Goal: Task Accomplishment & Management: Complete application form

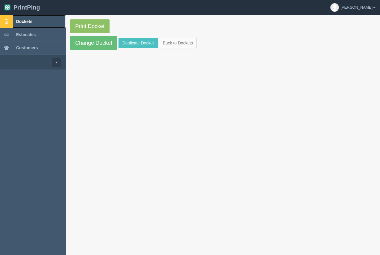
click at [29, 22] on span "Dockets" at bounding box center [24, 21] width 16 height 5
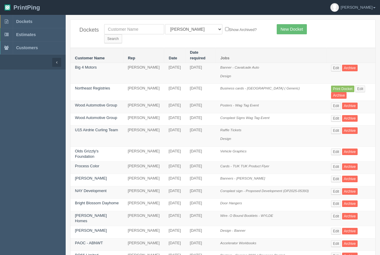
drag, startPoint x: 378, startPoint y: 87, endPoint x: 381, endPoint y: 86, distance: 3.6
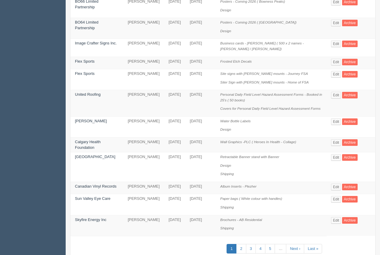
scroll to position [270, 0]
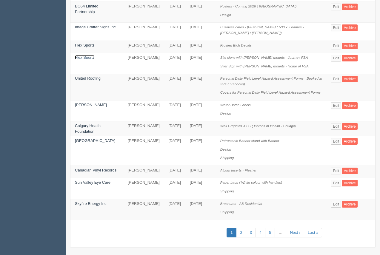
click at [86, 55] on link "Flex Sports" at bounding box center [85, 57] width 20 height 4
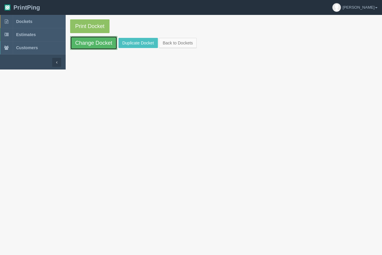
click at [82, 47] on link "Change Docket" at bounding box center [93, 43] width 47 height 14
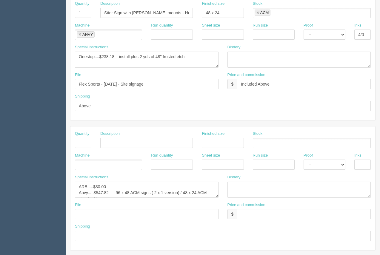
scroll to position [286, 0]
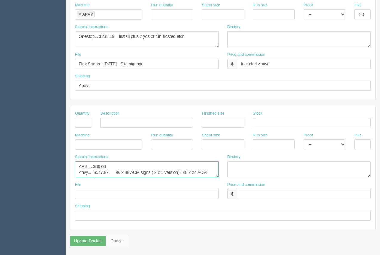
click at [113, 173] on textarea "ARB.....$30.00 Anvy.....$547.82 96 x 48 ACM signs ( 2 x 1 version) / 48 x 24 AC…" at bounding box center [146, 169] width 143 height 16
drag, startPoint x: 114, startPoint y: 162, endPoint x: 171, endPoint y: 176, distance: 58.4
click at [171, 176] on textarea "ARB.....$30.00 Anvy.....$547.82 96 x 48 ACM signs ( 2 x 1 version) / 48 x 24 AC…" at bounding box center [146, 169] width 143 height 16
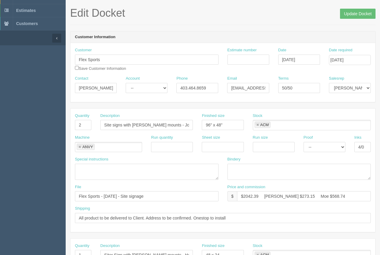
scroll to position [13, 0]
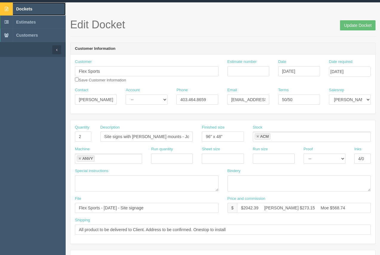
click at [27, 8] on span "Dockets" at bounding box center [24, 9] width 16 height 5
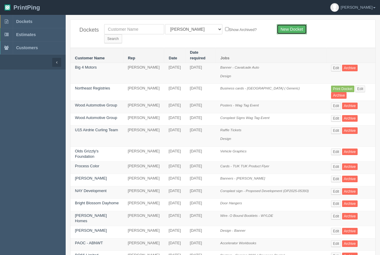
click at [291, 30] on link "New Docket" at bounding box center [291, 29] width 30 height 10
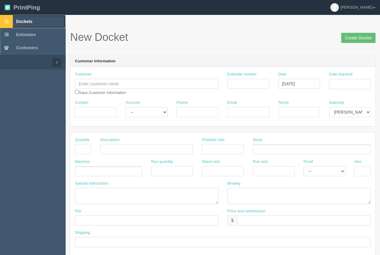
click at [24, 22] on span "Dockets" at bounding box center [24, 21] width 16 height 5
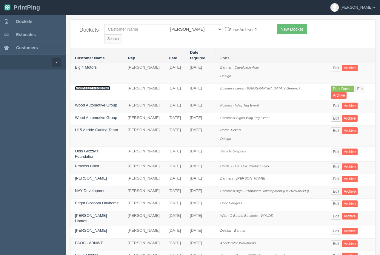
click at [90, 86] on link "Northeast Registries" at bounding box center [92, 88] width 35 height 4
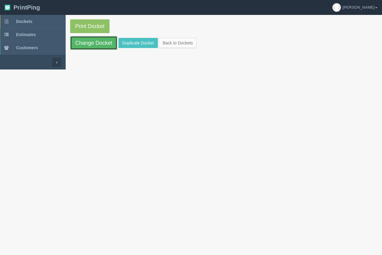
click at [105, 46] on link "Change Docket" at bounding box center [93, 43] width 47 height 14
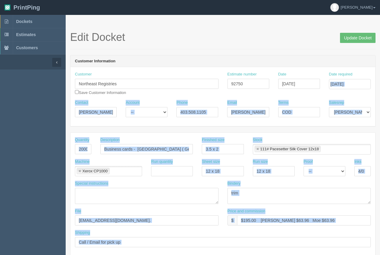
drag, startPoint x: 379, startPoint y: 88, endPoint x: 291, endPoint y: 55, distance: 94.2
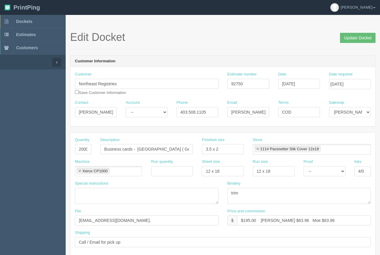
click at [242, 34] on h1 "Edit Docket Update Docket" at bounding box center [222, 37] width 305 height 12
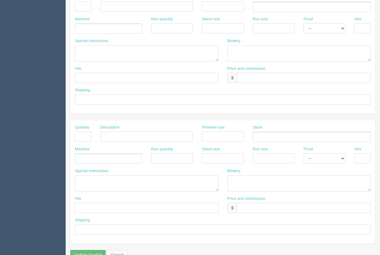
scroll to position [286, 0]
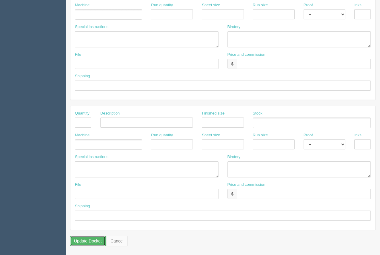
drag, startPoint x: 95, startPoint y: 242, endPoint x: 97, endPoint y: 234, distance: 8.1
click at [95, 241] on input "Update Docket" at bounding box center [87, 241] width 35 height 10
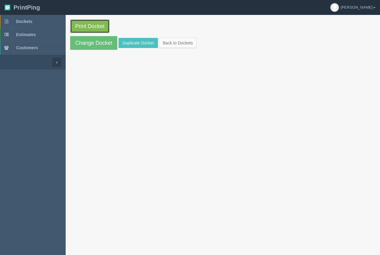
click at [100, 27] on link "Print Docket" at bounding box center [89, 26] width 39 height 14
click at [31, 18] on link "Dockets" at bounding box center [33, 21] width 66 height 13
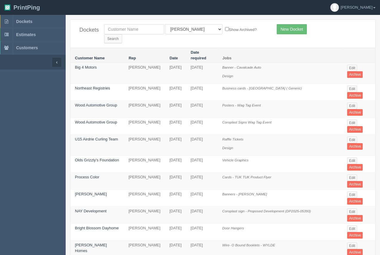
click at [295, 36] on div "Dockets All Users Ali Ali Test 1 Aly Amy Ankit Arif Brandon Dan France Greg Jim…" at bounding box center [222, 34] width 304 height 28
drag, startPoint x: 295, startPoint y: 30, endPoint x: 262, endPoint y: 39, distance: 33.4
click at [294, 30] on link "New Docket" at bounding box center [291, 29] width 30 height 10
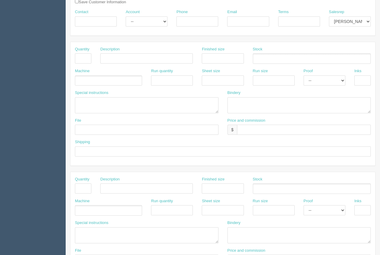
scroll to position [93, 0]
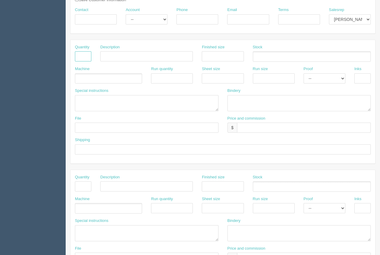
click at [84, 55] on input "text" at bounding box center [83, 56] width 16 height 10
type input "1"
click at [83, 190] on input "text" at bounding box center [83, 186] width 16 height 10
type input "1"
click at [132, 187] on input "text" at bounding box center [146, 186] width 92 height 10
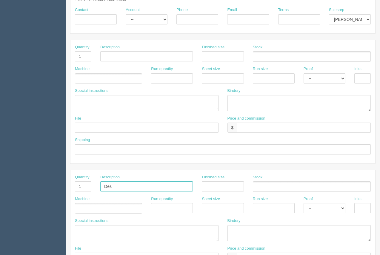
type input "Design"
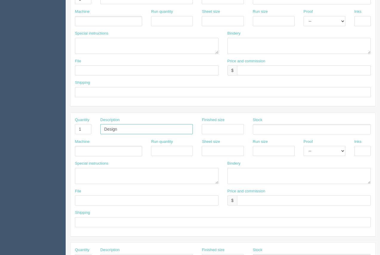
scroll to position [154, 0]
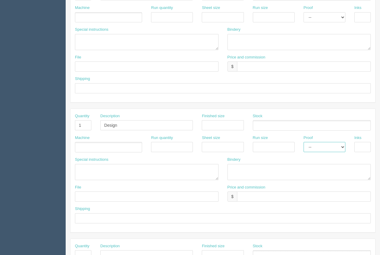
click at [318, 145] on select "-- Email Hard Copy" at bounding box center [324, 147] width 42 height 10
select select "Email"
click at [303, 142] on select "-- Email Hard Copy" at bounding box center [324, 147] width 42 height 10
click at [133, 196] on input "text" at bounding box center [146, 196] width 143 height 10
type input "files@allrush - See instruc"
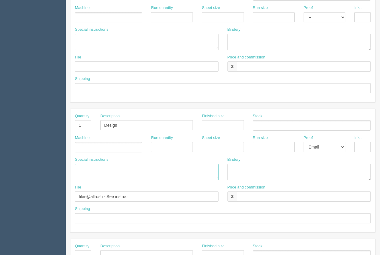
click at [97, 170] on textarea at bounding box center [146, 172] width 143 height 16
type textarea "See Arif for further instructions not in email."
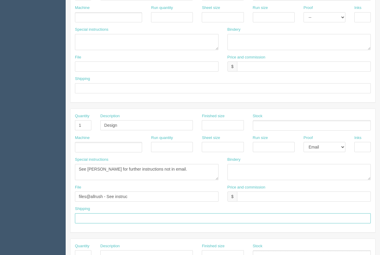
click at [102, 217] on input "text" at bounding box center [222, 218] width 295 height 10
type input "Above"
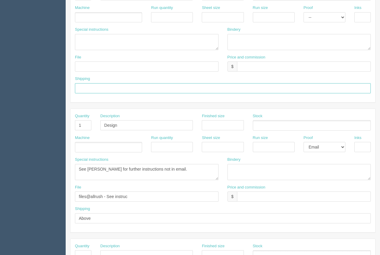
click at [111, 93] on input "text" at bounding box center [222, 88] width 295 height 10
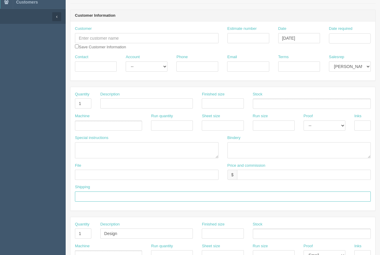
scroll to position [59, 0]
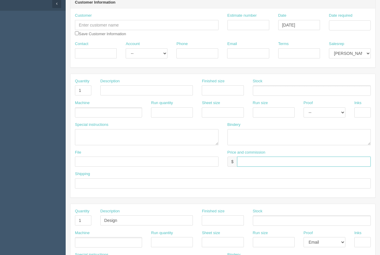
click at [242, 164] on input "text" at bounding box center [304, 162] width 134 height 10
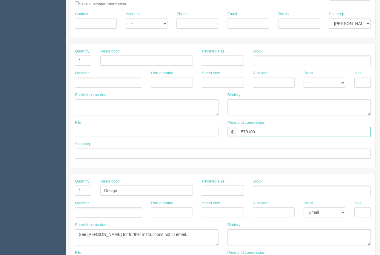
click at [250, 133] on input "579./00" at bounding box center [304, 132] width 134 height 10
click at [263, 131] on input "579.00" at bounding box center [304, 132] width 134 height 10
click at [240, 132] on input "579.00" at bounding box center [304, 132] width 134 height 10
drag, startPoint x: 258, startPoint y: 134, endPoint x: 305, endPoint y: 131, distance: 46.9
click at [261, 134] on input "$579.00" at bounding box center [304, 132] width 134 height 10
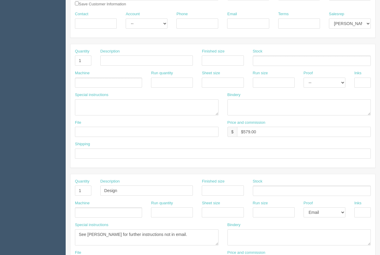
drag, startPoint x: 317, startPoint y: 131, endPoint x: 270, endPoint y: 123, distance: 47.3
click at [270, 122] on div "Price and commission $ $579.00" at bounding box center [298, 128] width 143 height 17
click at [270, 134] on input "$579.00" at bounding box center [304, 132] width 134 height 10
click at [273, 133] on input "$579.00 aRIF $104.79" at bounding box center [304, 132] width 134 height 10
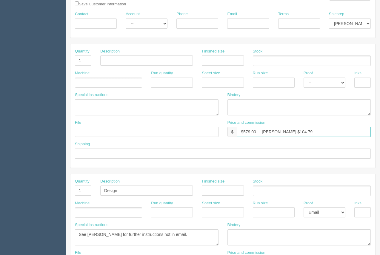
click at [312, 132] on input "$579.00 Arif $104.79" at bounding box center [304, 132] width 134 height 10
type input "$579.00 Arif $104.79 Moe $174.80"
drag, startPoint x: 87, startPoint y: 60, endPoint x: 72, endPoint y: 61, distance: 15.5
click at [72, 61] on div "Quantity 1" at bounding box center [82, 60] width 25 height 22
type input "2"
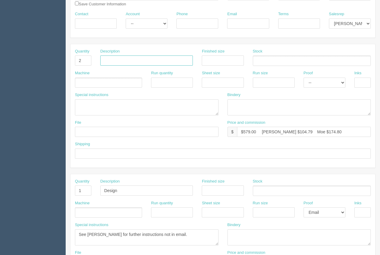
click at [121, 59] on input "text" at bounding box center [146, 60] width 92 height 10
type input "B"
click at [113, 61] on input "Reatractable Banner Stands with banners" at bounding box center [146, 60] width 92 height 10
click at [186, 61] on input "Retractable Banner Stands with banners" at bounding box center [146, 60] width 92 height 10
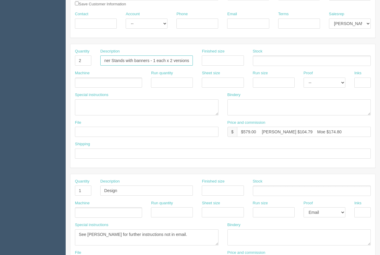
type input "Retractable Banner Stands with banners - 1 each x 2 versions"
click at [216, 65] on input "text" at bounding box center [223, 60] width 42 height 10
type input "33.5 x 84.25"
click at [269, 61] on ul at bounding box center [312, 60] width 118 height 10
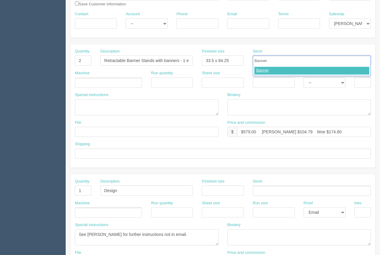
type input "Banner"
type input "Frontier Banner Stand"
type input "Banner,Frontier Banner Stand"
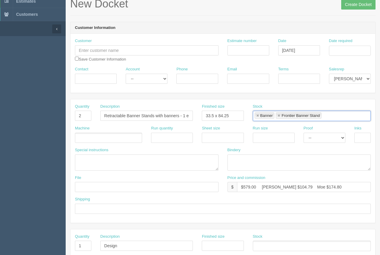
scroll to position [32, 0]
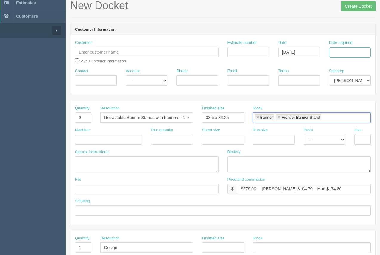
click at [349, 52] on input "Date required" at bounding box center [350, 52] width 42 height 10
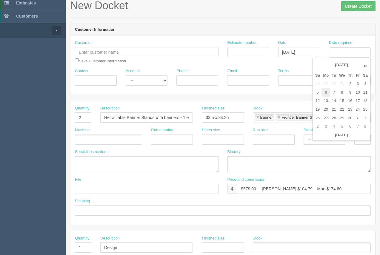
click at [327, 91] on td "6" at bounding box center [325, 92] width 9 height 9
click at [334, 101] on td "14" at bounding box center [333, 101] width 7 height 9
click at [342, 102] on td "15" at bounding box center [341, 101] width 9 height 9
type input "October 15, 2025"
click at [153, 53] on input "text" at bounding box center [146, 52] width 143 height 10
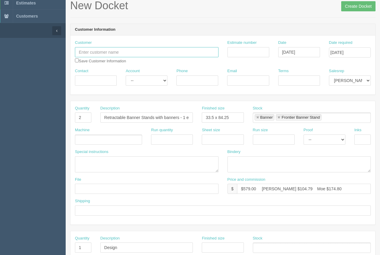
paste input "Gas Alberta Energy"
type input "Gas Alberta Energy"
click at [93, 80] on input "Contact" at bounding box center [96, 80] width 42 height 10
type input "Bre Martiniuk"
click at [183, 83] on input "Phone" at bounding box center [197, 80] width 42 height 10
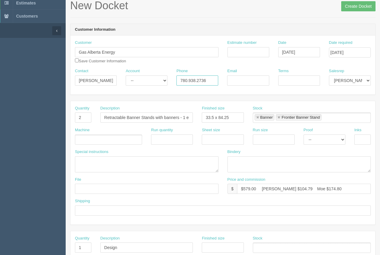
type input "780.938.2736"
paste input "bmartiniuk@gasalberta.com"
type input "bmartiniuk@gasalberta.com"
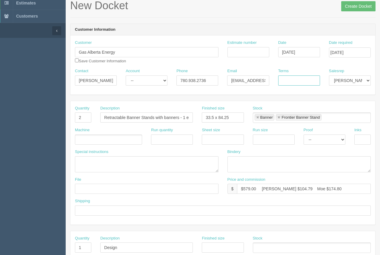
click at [295, 78] on input "Terms" at bounding box center [299, 80] width 42 height 10
type input "50/50"
click at [253, 55] on input "Estimate number" at bounding box center [248, 52] width 42 height 10
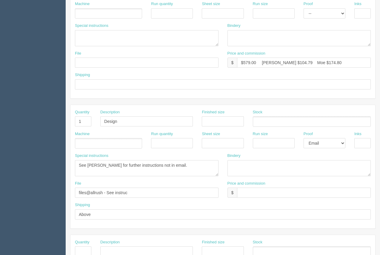
scroll to position [157, 0]
type input "092752"
click at [186, 165] on textarea "See Arif for further instructions not in email." at bounding box center [146, 169] width 143 height 16
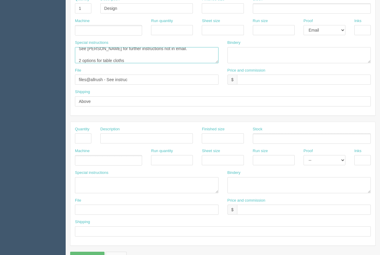
scroll to position [64, 0]
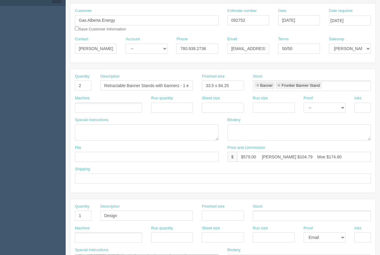
type textarea "See Arif for further instructions not in email. 2 options for table cloths"
click at [125, 160] on input "text" at bounding box center [146, 157] width 143 height 10
type input "files@allrush.ca - See instruc below"
click at [106, 179] on input "text" at bounding box center [222, 179] width 295 height 10
click at [127, 185] on div "Shipping" at bounding box center [222, 177] width 304 height 22
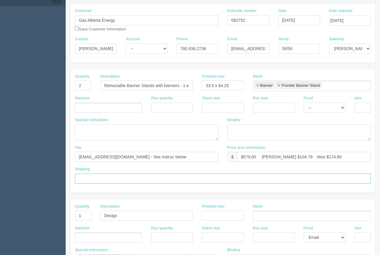
click at [125, 180] on input "text" at bounding box center [222, 179] width 295 height 10
type input "Call / Email for pick up"
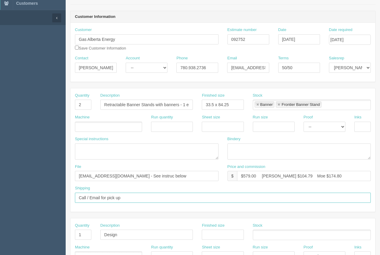
scroll to position [46, 0]
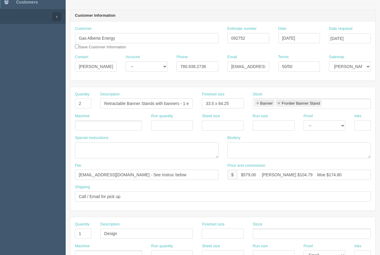
click at [89, 127] on ul at bounding box center [108, 125] width 67 height 10
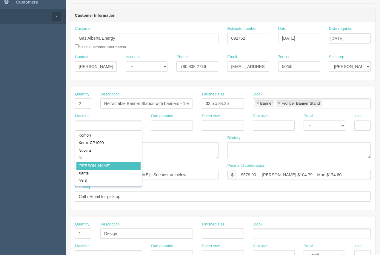
type input "Roland"
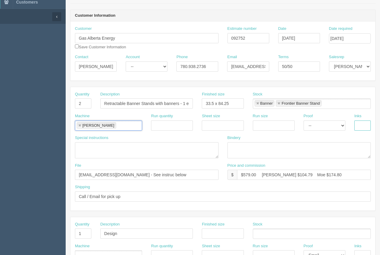
click at [366, 127] on input "text" at bounding box center [362, 125] width 16 height 10
type input "4/0"
click at [263, 146] on textarea at bounding box center [298, 150] width 143 height 16
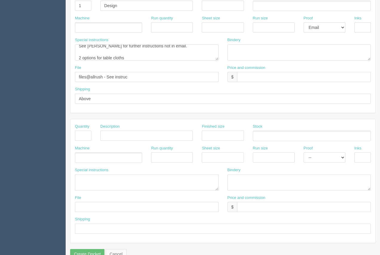
scroll to position [286, 0]
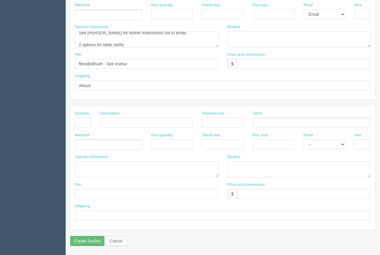
type textarea "trim, assemble - ARB"
click at [82, 164] on textarea at bounding box center [146, 169] width 143 height 16
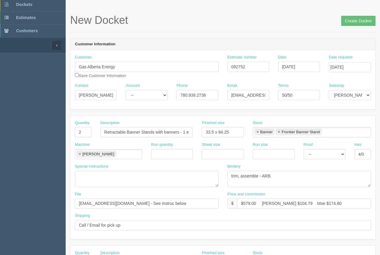
scroll to position [4, 0]
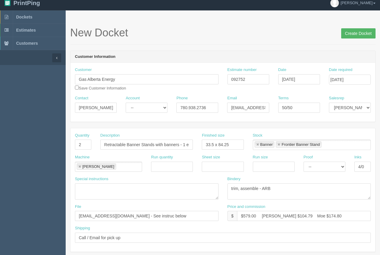
type textarea "ARB.....$40.00"
drag, startPoint x: 362, startPoint y: 30, endPoint x: 339, endPoint y: 32, distance: 23.3
click at [362, 30] on input "Create Docket" at bounding box center [358, 33] width 34 height 10
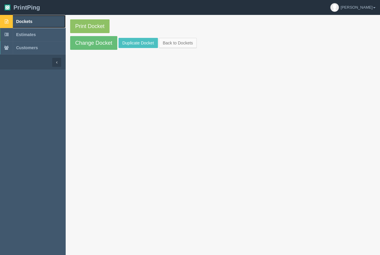
click at [30, 19] on span "Dockets" at bounding box center [24, 21] width 16 height 5
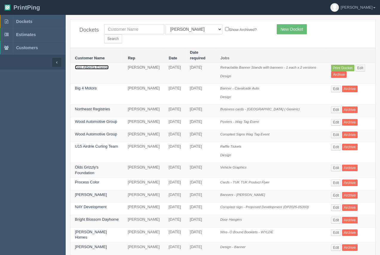
click at [92, 65] on link "Gas Alberta Energy" at bounding box center [92, 67] width 34 height 4
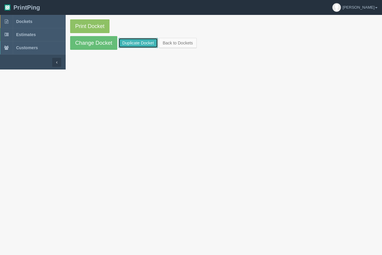
click at [134, 44] on link "Duplicate Docket" at bounding box center [137, 43] width 39 height 10
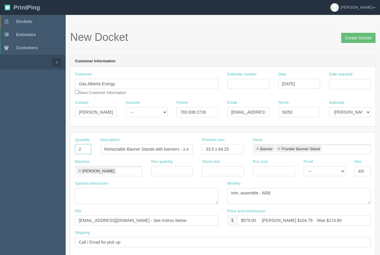
drag, startPoint x: 86, startPoint y: 150, endPoint x: 76, endPoint y: 148, distance: 10.2
click at [76, 148] on input "2" at bounding box center [83, 149] width 16 height 10
type input "1"
drag, startPoint x: 103, startPoint y: 149, endPoint x: 200, endPoint y: 145, distance: 97.3
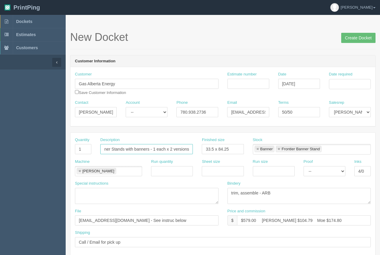
click at [200, 145] on div "Quantity 1 Description Retractable Banner Stands with banners - 1 each x 2 vers…" at bounding box center [222, 148] width 304 height 22
type input "Table Throw"
drag, startPoint x: 233, startPoint y: 147, endPoint x: 198, endPoint y: 153, distance: 34.7
click at [198, 153] on div "Finished size 33.5 x 84.25" at bounding box center [222, 148] width 51 height 22
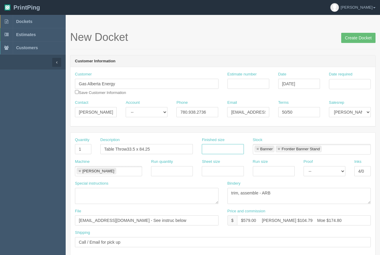
type input "Table Throw"
click at [238, 152] on input "33.5 x 84.25" at bounding box center [223, 149] width 42 height 10
drag, startPoint x: 231, startPoint y: 149, endPoint x: 199, endPoint y: 149, distance: 31.6
click at [199, 149] on div "Finished size 33.5 x 84.25" at bounding box center [222, 148] width 51 height 22
type input "6ft table"
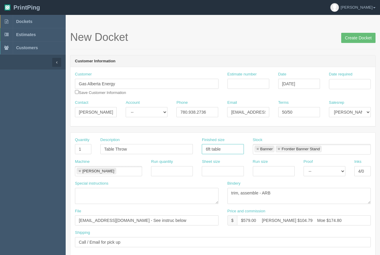
click at [257, 150] on link at bounding box center [257, 149] width 4 height 4
type input "Frontier Banner Stand"
click at [257, 150] on link at bounding box center [257, 149] width 4 height 4
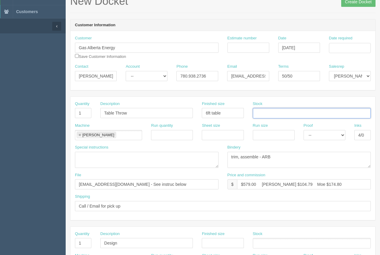
scroll to position [32, 0]
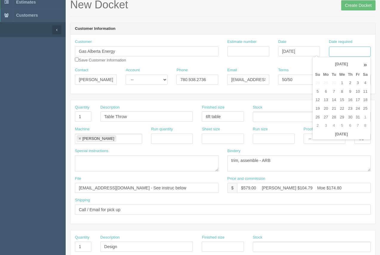
click at [346, 55] on input "Date required" at bounding box center [350, 52] width 42 height 10
click at [324, 90] on td "6" at bounding box center [325, 91] width 9 height 9
click at [348, 100] on td "16" at bounding box center [350, 100] width 8 height 9
type input "October 16, 2025"
click at [300, 25] on header "Customer Information" at bounding box center [222, 29] width 304 height 12
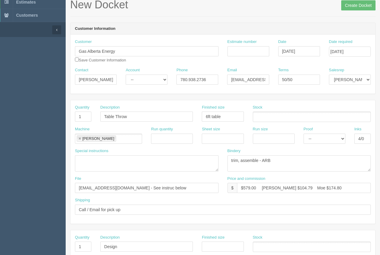
click at [271, 118] on ul at bounding box center [312, 116] width 118 height 10
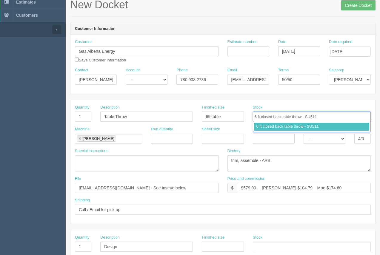
type input "6 ft closed back table throw - SU511"
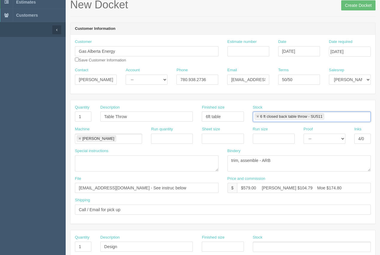
click at [78, 141] on li "Roland" at bounding box center [96, 138] width 39 height 6
click at [78, 139] on link at bounding box center [80, 139] width 4 height 4
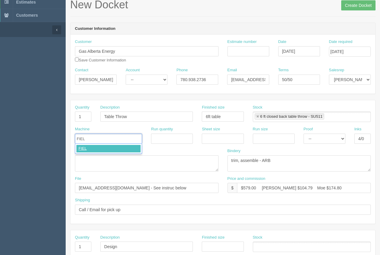
type input "FIEL"
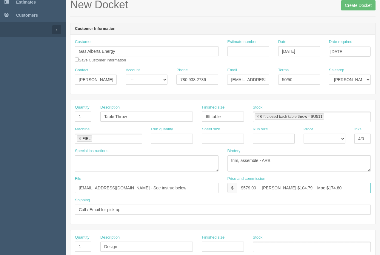
drag, startPoint x: 320, startPoint y: 187, endPoint x: 303, endPoint y: 185, distance: 17.5
click at [303, 185] on input "$579.00 Arif $104.79 Moe $174.80" at bounding box center [304, 188] width 134 height 10
drag, startPoint x: 284, startPoint y: 188, endPoint x: 270, endPoint y: 189, distance: 13.7
click at [270, 189] on input "$579.00 Arif $104.79 Moe $71.25" at bounding box center [304, 188] width 134 height 10
drag, startPoint x: 258, startPoint y: 188, endPoint x: 244, endPoint y: 187, distance: 14.4
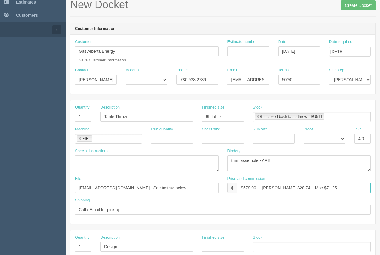
click at [244, 187] on input "$579.00 Arif $28.74 Moe $71.25" at bounding box center [304, 188] width 134 height 10
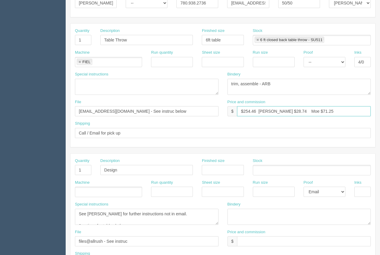
scroll to position [105, 0]
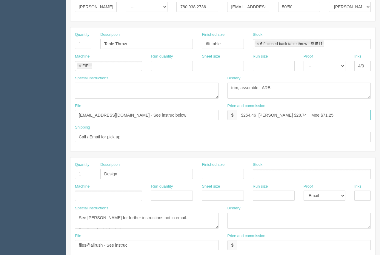
type input "$254.46 Arif $28.74 Moe $71.25"
drag, startPoint x: 265, startPoint y: 90, endPoint x: 202, endPoint y: 95, distance: 63.8
click at [202, 95] on div "Special instructions Bindery trim, assemble - ARB" at bounding box center [222, 89] width 304 height 28
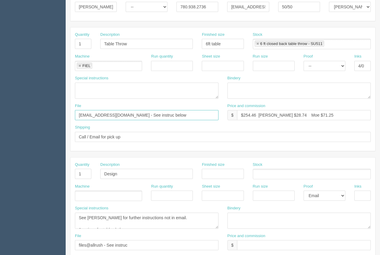
drag, startPoint x: 152, startPoint y: 116, endPoint x: 136, endPoint y: 115, distance: 16.4
click at [136, 114] on input "files@allrush.ca - See instruc below" at bounding box center [146, 115] width 143 height 10
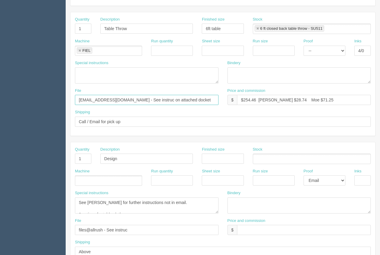
scroll to position [122, 0]
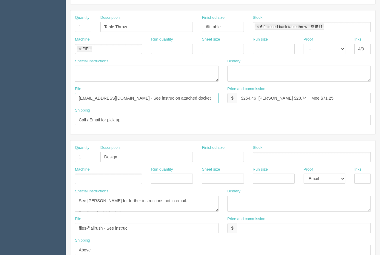
type input "files@allrush.ca - See instruc on attached docket"
click at [81, 157] on input "1" at bounding box center [83, 157] width 16 height 10
type input "`"
click at [332, 179] on select "-- Email Hard Copy" at bounding box center [324, 179] width 42 height 10
select select
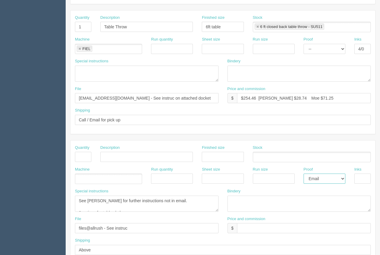
click at [303, 174] on select "-- Email Hard Copy" at bounding box center [324, 179] width 42 height 10
drag, startPoint x: 171, startPoint y: 199, endPoint x: 4, endPoint y: 195, distance: 166.4
click at [4, 195] on section "Dockets Estimates Customers" at bounding box center [190, 156] width 380 height 526
type textarea "2 options for table cloths"
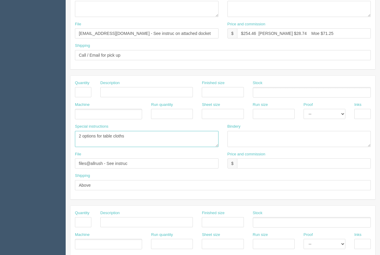
scroll to position [6, 0]
drag, startPoint x: 88, startPoint y: 137, endPoint x: 147, endPoint y: 157, distance: 62.2
click at [147, 158] on div "Quantity Description Finished size Stock Machine Run quantity Sheet size Run si…" at bounding box center [222, 137] width 304 height 123
drag, startPoint x: 134, startPoint y: 161, endPoint x: 83, endPoint y: 185, distance: 56.9
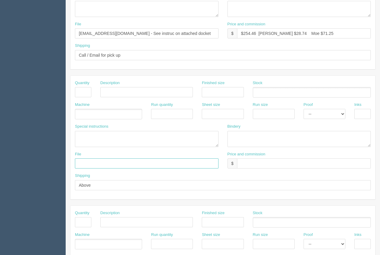
click at [20, 163] on section "Dockets Estimates Customers" at bounding box center [190, 91] width 380 height 526
drag, startPoint x: 100, startPoint y: 184, endPoint x: 55, endPoint y: 181, distance: 44.5
click at [55, 181] on section "Dockets Estimates Customers" at bounding box center [190, 91] width 380 height 526
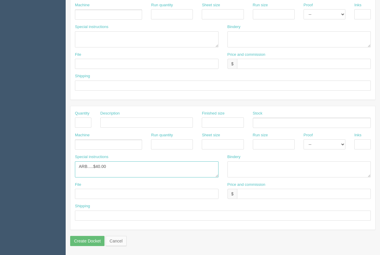
drag, startPoint x: 114, startPoint y: 175, endPoint x: 61, endPoint y: 162, distance: 54.4
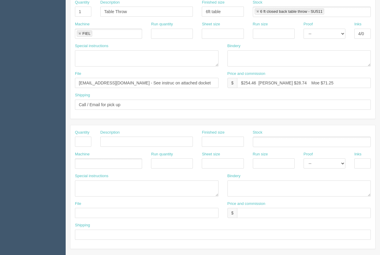
scroll to position [138, 0]
click at [87, 188] on textarea "See Arif for further instructions not in email. 2 options for table cloths" at bounding box center [146, 188] width 143 height 16
click at [118, 185] on textarea "See Arif for further instructions not in email. 2 options for table cloths" at bounding box center [146, 188] width 143 height 16
click at [147, 185] on textarea "See Arif for further instructions not in email. 2 options for table cloths" at bounding box center [146, 188] width 143 height 16
click at [195, 185] on textarea "See Arif for further instructions not in email. 2 options for table cloths" at bounding box center [146, 188] width 143 height 16
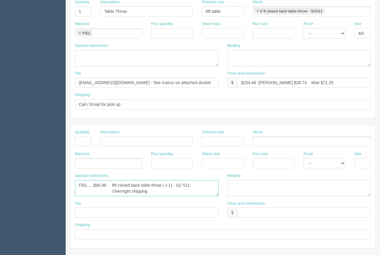
click at [103, 191] on textarea "See Arif for further instructions not in email. 2 options for table cloths" at bounding box center [146, 188] width 143 height 16
drag, startPoint x: 83, startPoint y: 191, endPoint x: 90, endPoint y: 191, distance: 7.2
click at [85, 190] on textarea "See Arif for further instructions not in email. 2 options for table cloths" at bounding box center [146, 188] width 143 height 16
click at [134, 191] on textarea "See Arif for further instructions not in email. 2 options for table cloths" at bounding box center [146, 188] width 143 height 16
type textarea "FIEL.....$94.99 6ft closed back table throw ( x 1) - SU 511 $18.71 Overnight sh…"
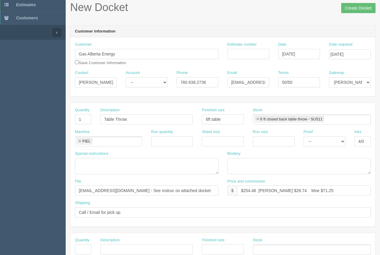
scroll to position [29, 0]
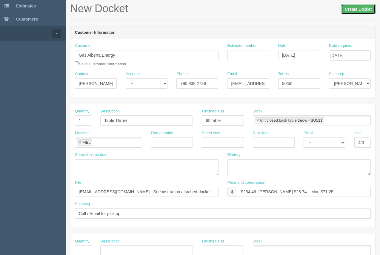
click at [357, 9] on input "Create Docket" at bounding box center [358, 9] width 34 height 10
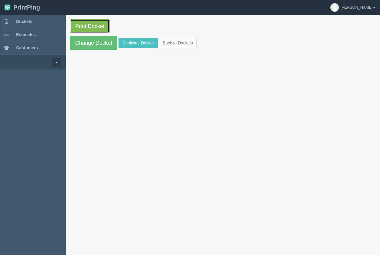
click at [90, 25] on link "Print Docket" at bounding box center [89, 26] width 39 height 14
click at [27, 21] on span "Dockets" at bounding box center [24, 21] width 16 height 5
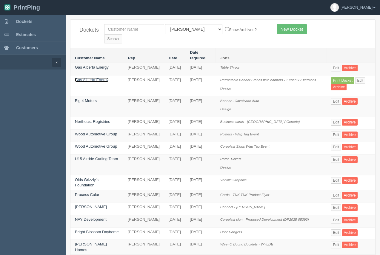
click at [91, 78] on link "Gas Alberta Energy" at bounding box center [92, 80] width 34 height 4
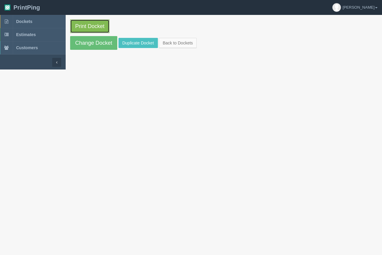
click at [100, 30] on link "Print Docket" at bounding box center [89, 26] width 39 height 14
click at [28, 21] on span "Dockets" at bounding box center [24, 21] width 16 height 5
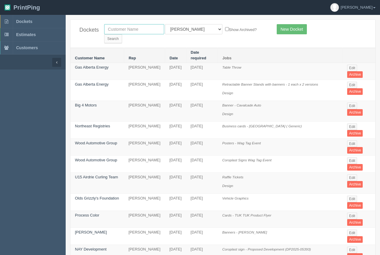
click at [148, 32] on input "text" at bounding box center [134, 29] width 60 height 10
type input "i r corp"
click at [122, 34] on input "Search" at bounding box center [113, 38] width 18 height 9
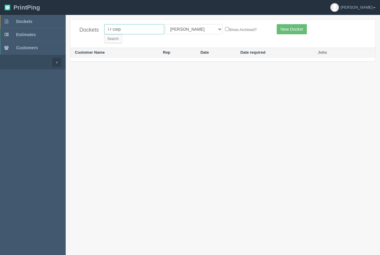
drag, startPoint x: 126, startPoint y: 32, endPoint x: 78, endPoint y: 35, distance: 48.1
click at [78, 35] on div "Dockets i r corp All Users [PERSON_NAME] Test 1 [PERSON_NAME] [PERSON_NAME] [PE…" at bounding box center [222, 34] width 304 height 28
type input "ir"
click at [122, 34] on input "Search" at bounding box center [113, 38] width 18 height 9
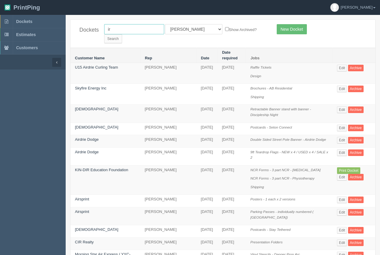
click at [144, 27] on input "ir" at bounding box center [134, 29] width 60 height 10
type input "ir corp"
click at [122, 34] on input "Search" at bounding box center [113, 38] width 18 height 9
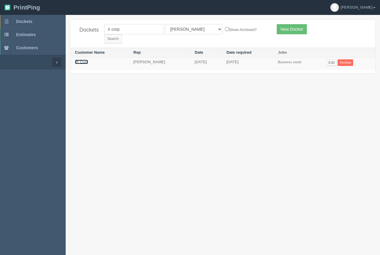
click at [82, 60] on link "iR Corp" at bounding box center [81, 62] width 13 height 4
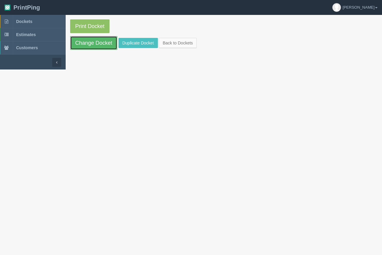
click at [90, 44] on link "Change Docket" at bounding box center [93, 43] width 47 height 14
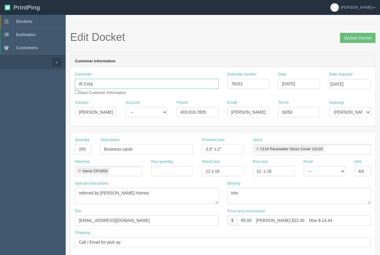
click at [79, 84] on input "iR Corp" at bounding box center [146, 84] width 143 height 10
type input "IR Corp"
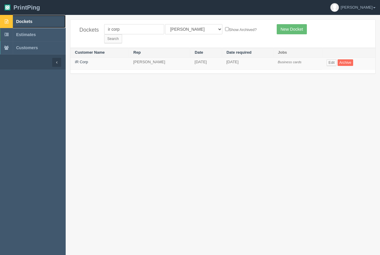
click at [27, 21] on span "Dockets" at bounding box center [24, 21] width 16 height 5
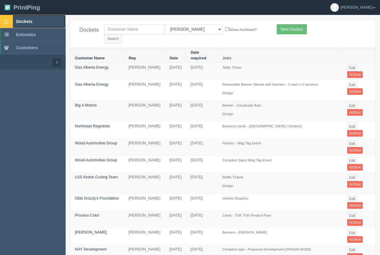
click at [32, 20] on span "Dockets" at bounding box center [24, 21] width 16 height 5
click at [143, 28] on input "text" at bounding box center [134, 29] width 60 height 10
type input "ir corp"
click at [122, 34] on input "Search" at bounding box center [113, 38] width 18 height 9
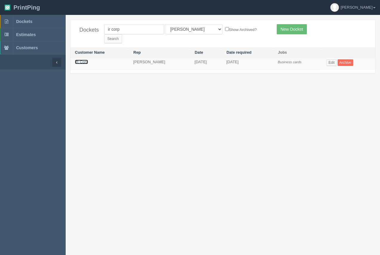
click at [82, 60] on link "iR Corp" at bounding box center [81, 62] width 13 height 4
click at [80, 60] on link "iR Corp" at bounding box center [81, 62] width 13 height 4
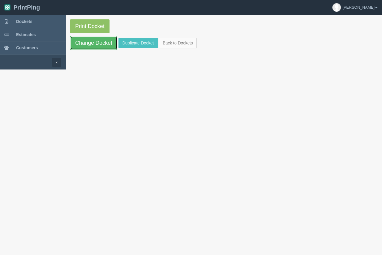
click at [92, 47] on link "Change Docket" at bounding box center [93, 43] width 47 height 14
